Goal: Navigation & Orientation: Understand site structure

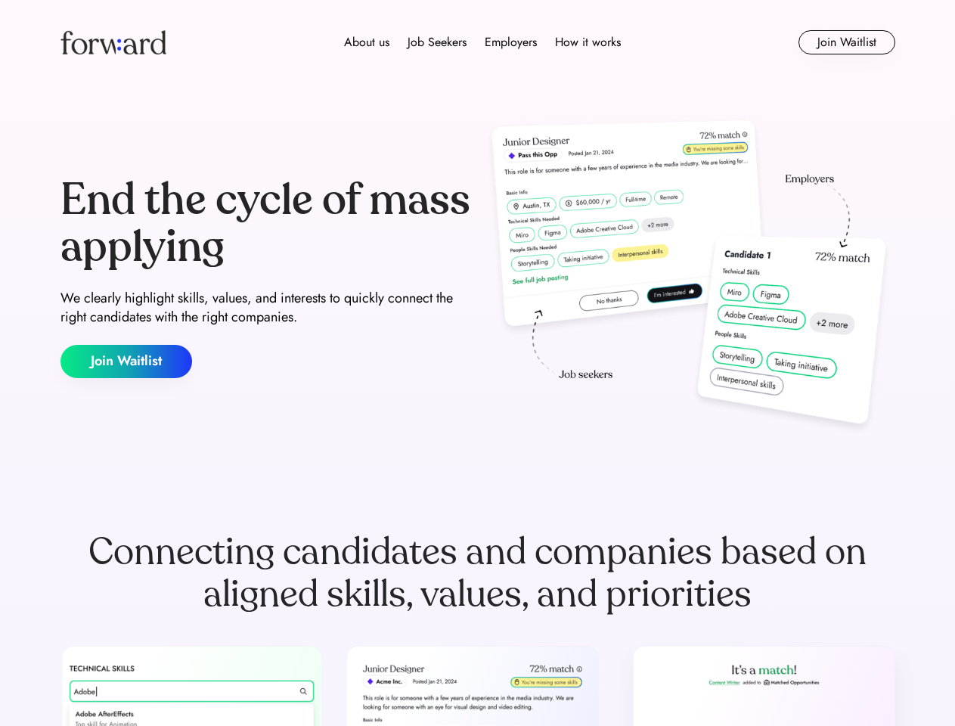
click at [477, 363] on div "End the cycle of mass applying We clearly highlight skills, values, and interes…" at bounding box center [477, 277] width 835 height 325
click at [478, 42] on div "About us Job Seekers Employers How it works" at bounding box center [482, 42] width 596 height 18
click at [113, 42] on img at bounding box center [113, 42] width 106 height 24
click at [482, 42] on div "About us Job Seekers Employers How it works" at bounding box center [482, 42] width 596 height 18
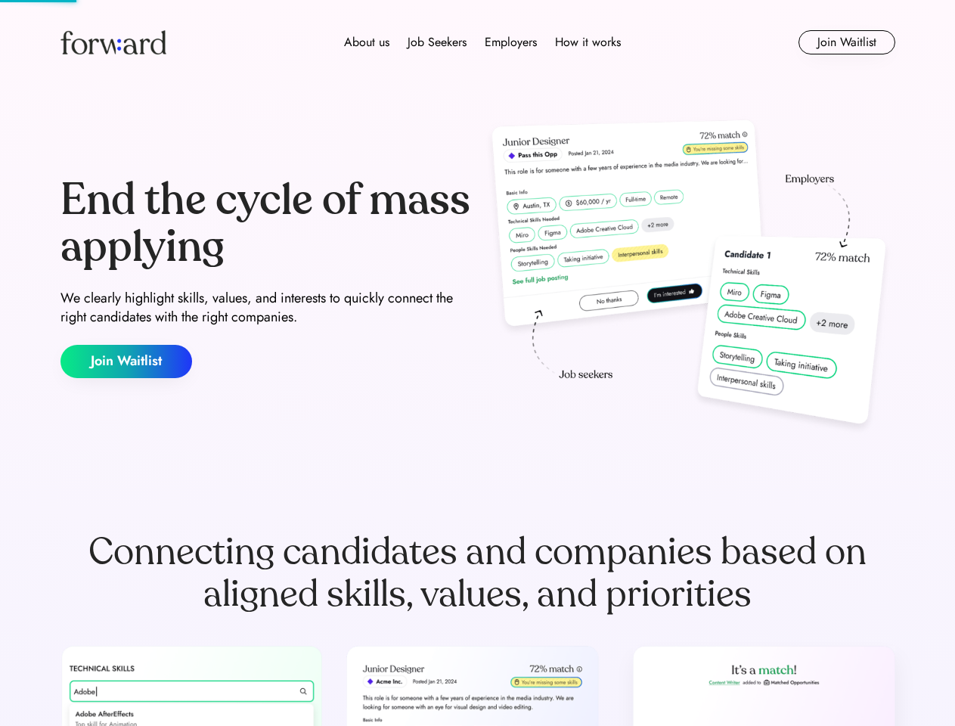
click at [367, 42] on div "About us" at bounding box center [366, 42] width 45 height 18
click at [437, 42] on div "Job Seekers" at bounding box center [436, 42] width 59 height 18
click at [510, 42] on div "Employers" at bounding box center [511, 42] width 52 height 18
